Goal: Find specific page/section: Find specific page/section

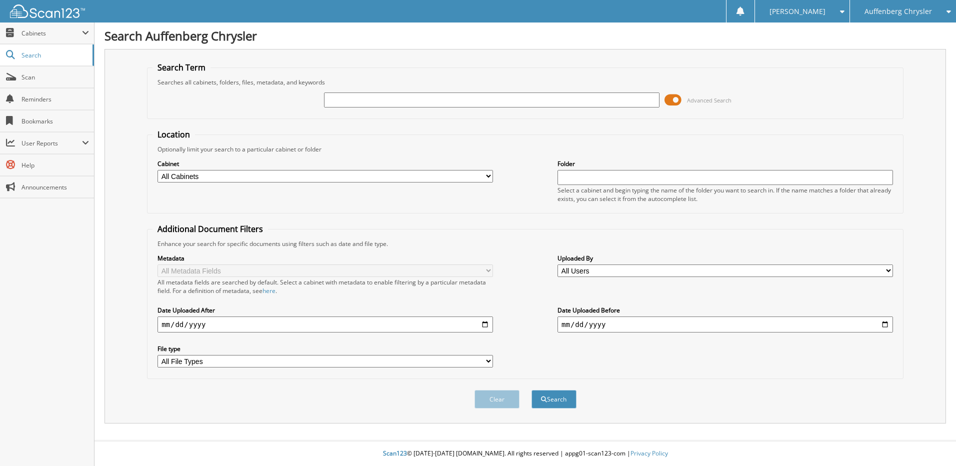
click at [406, 100] on input "text" at bounding box center [491, 99] width 335 height 15
type input "264464"
click at [531, 390] on button "Search" at bounding box center [553, 399] width 45 height 18
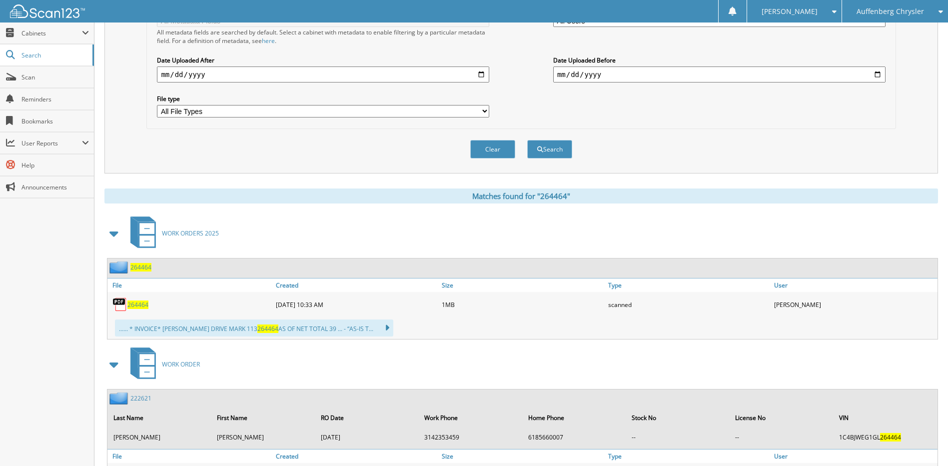
click at [138, 306] on span "264464" at bounding box center [137, 304] width 21 height 8
